Goal: Task Accomplishment & Management: Use online tool/utility

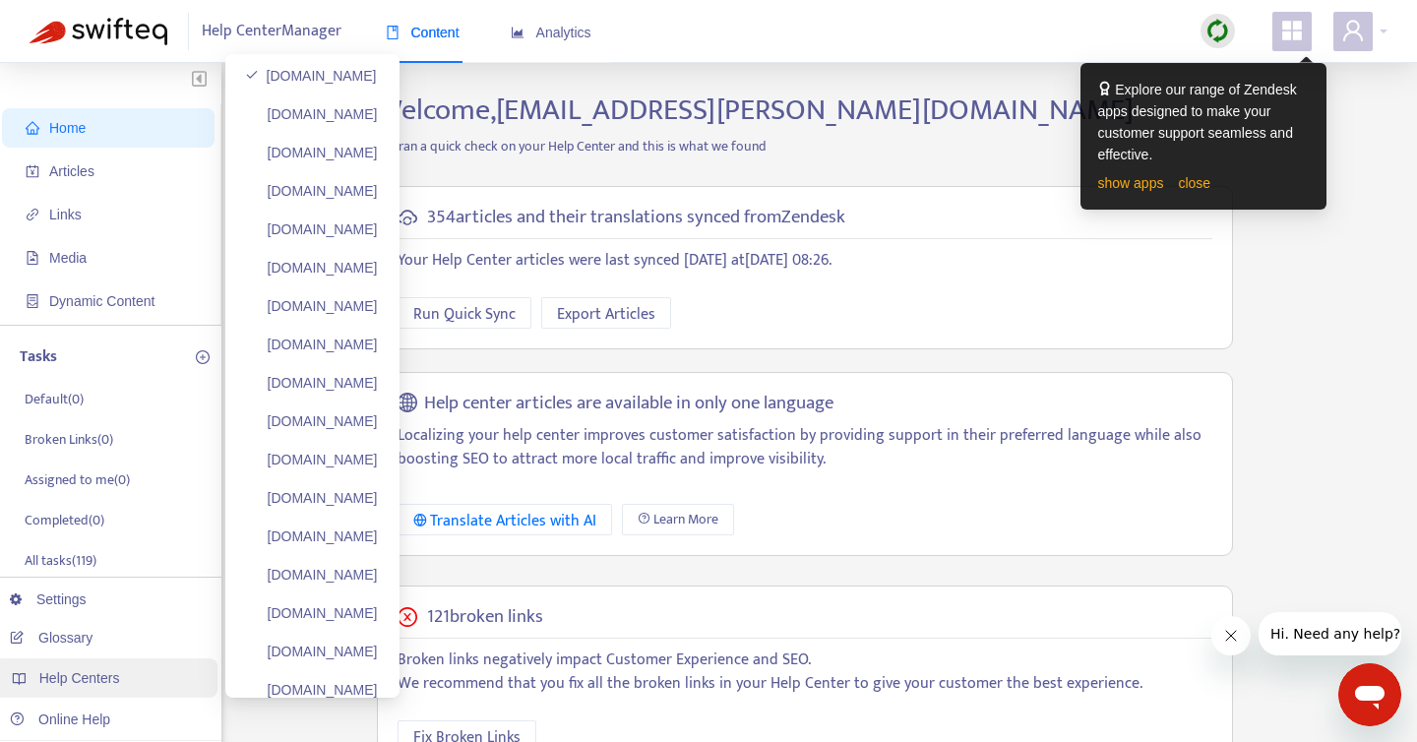
click at [54, 674] on span "Help Centers" at bounding box center [79, 678] width 81 height 16
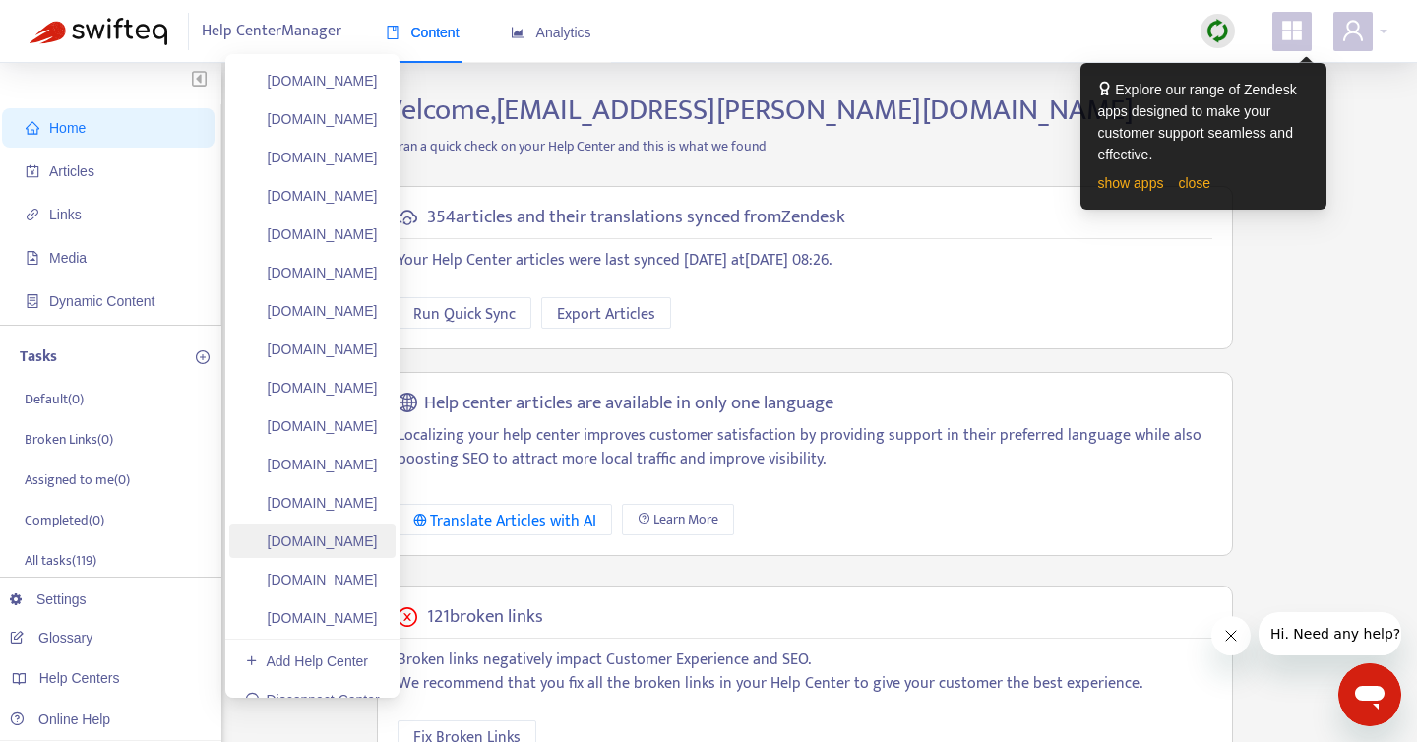
scroll to position [383, 0]
click at [367, 611] on link "mbaccounting.zendesk.com" at bounding box center [311, 614] width 133 height 16
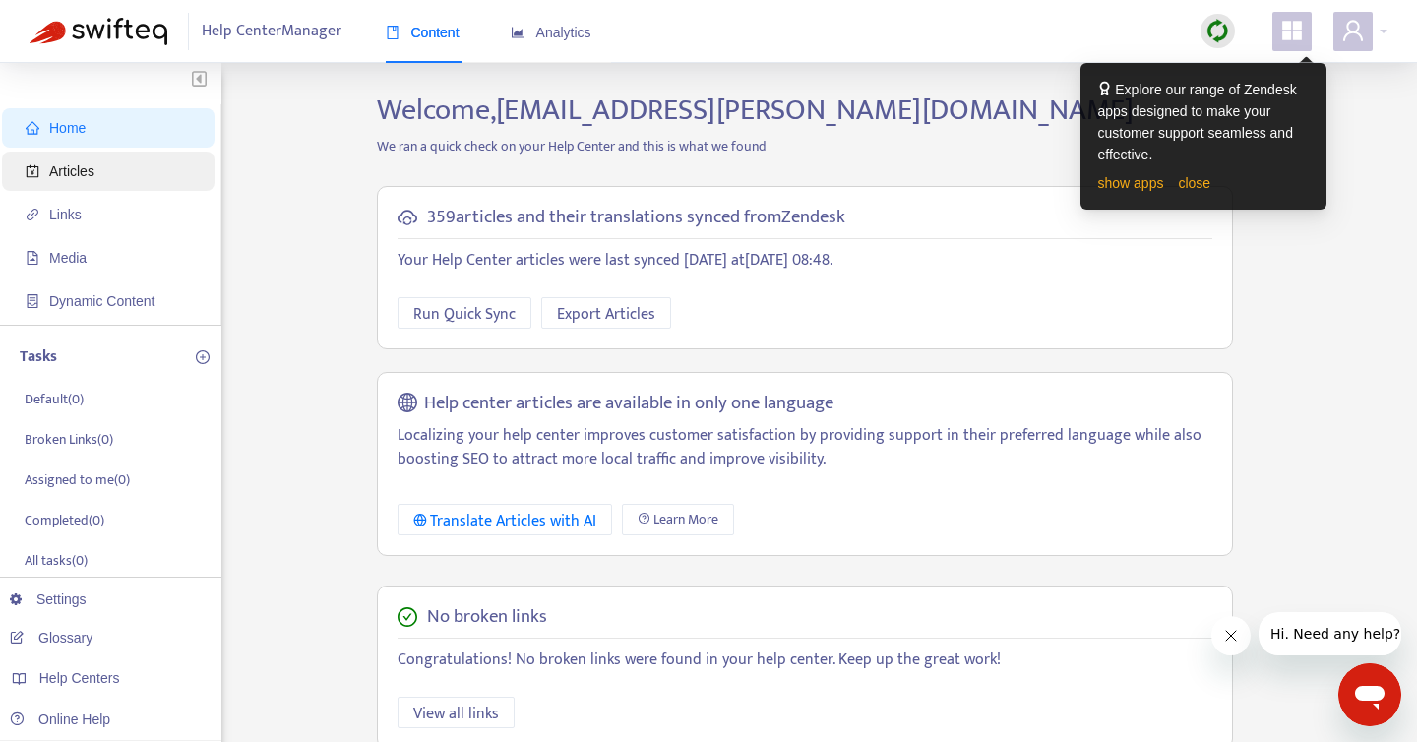
click at [83, 179] on span "Articles" at bounding box center [112, 171] width 173 height 39
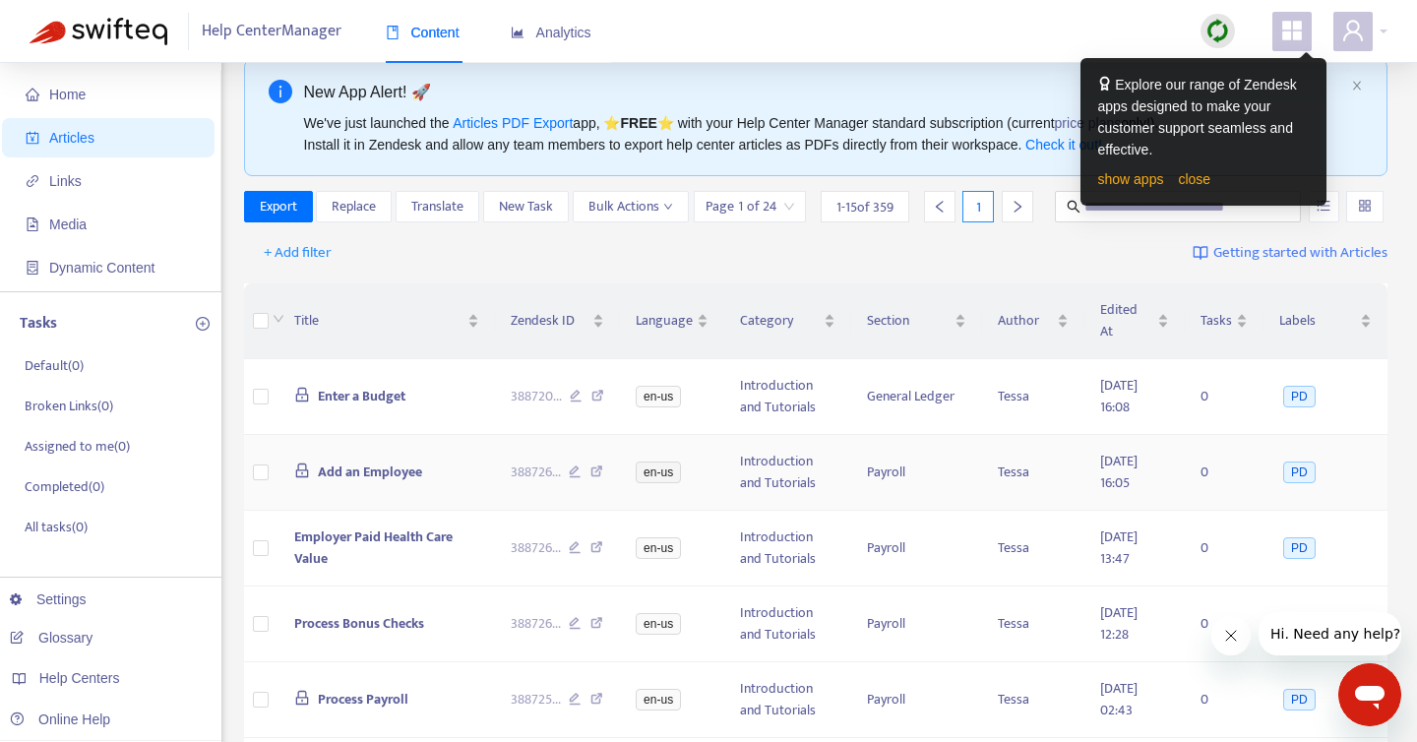
scroll to position [26, 0]
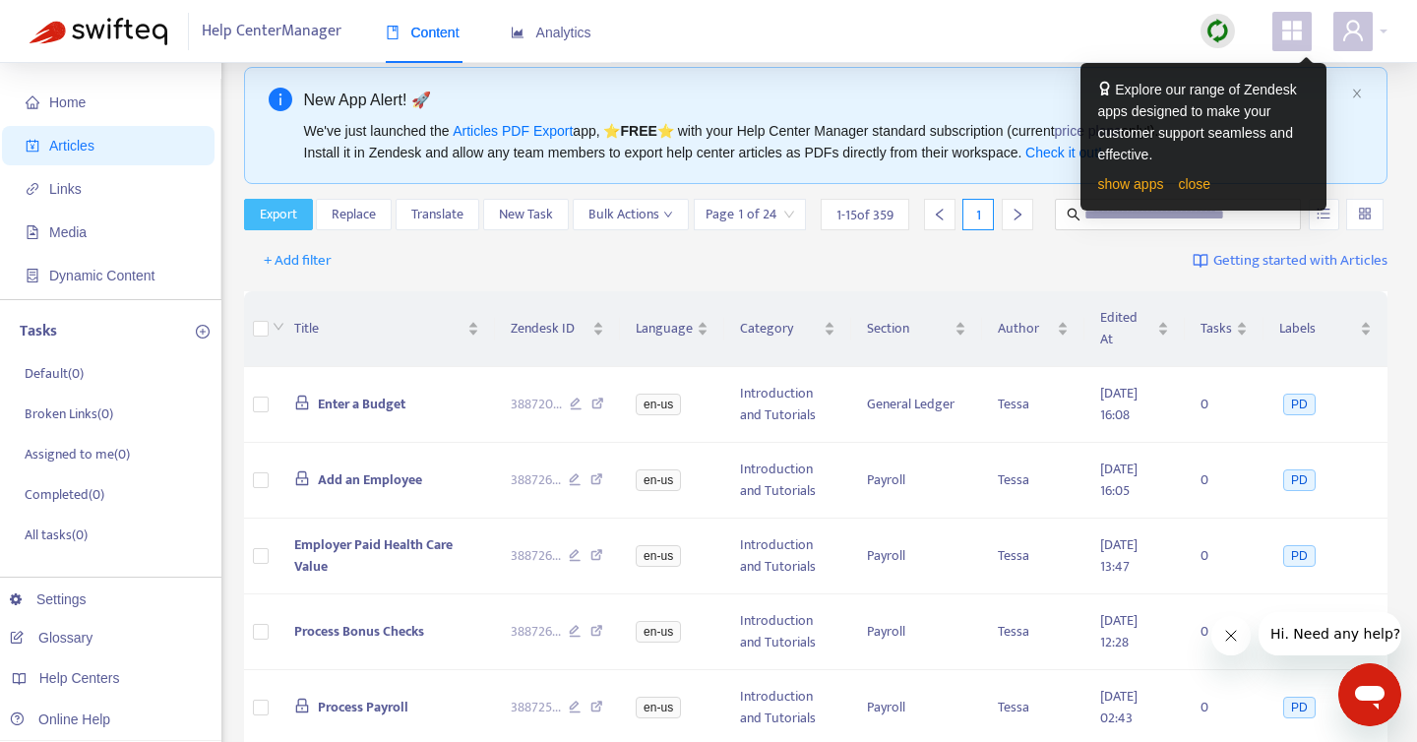
click at [263, 216] on span "Export" at bounding box center [278, 215] width 37 height 22
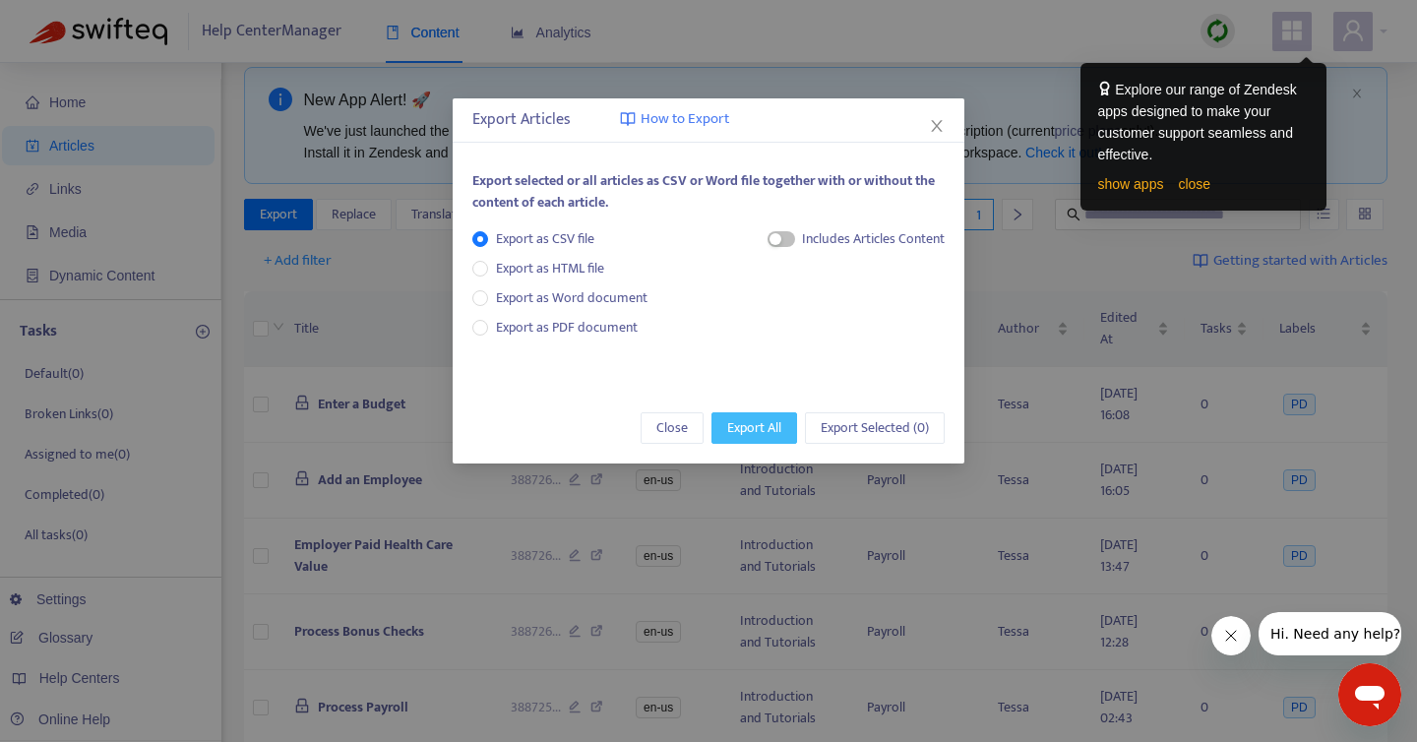
click at [761, 434] on span "Export All" at bounding box center [754, 428] width 54 height 22
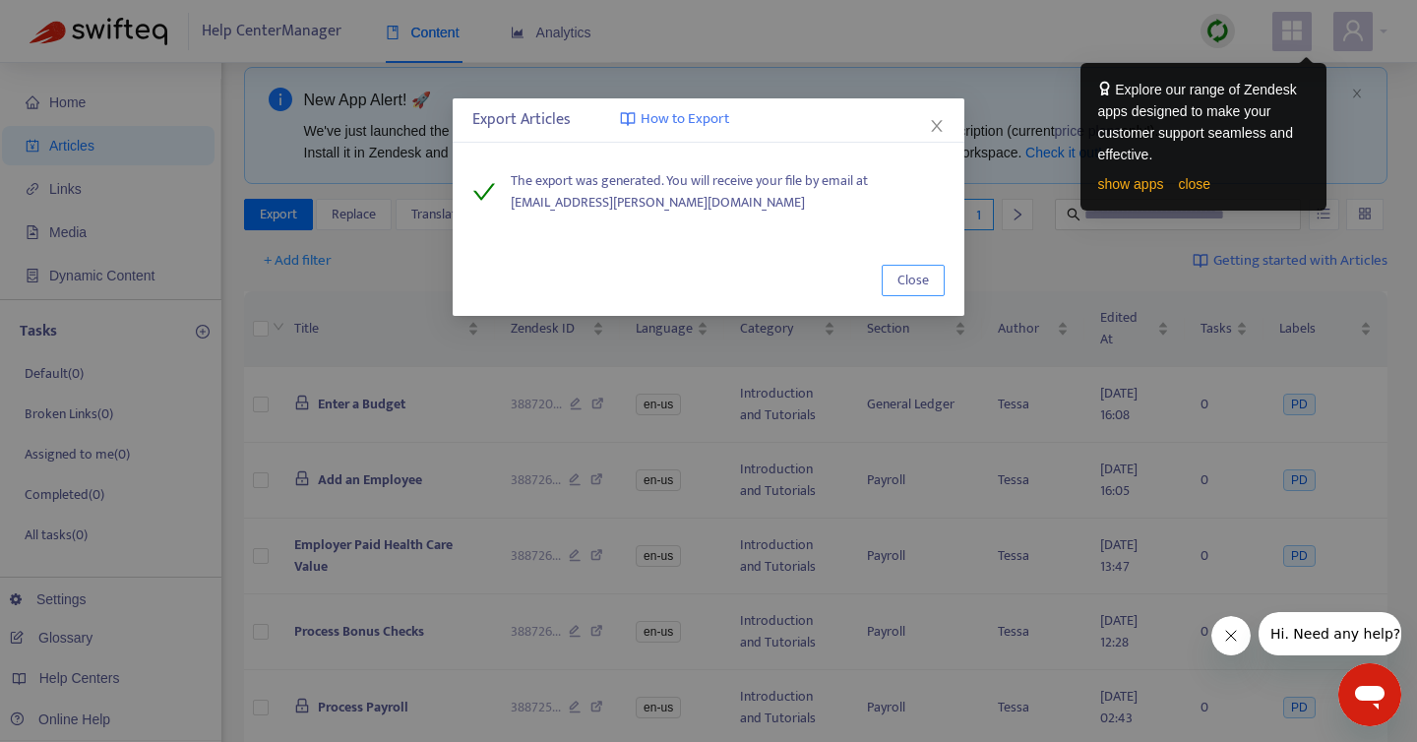
click at [914, 282] on span "Close" at bounding box center [913, 281] width 31 height 22
